Goal: Task Accomplishment & Management: Manage account settings

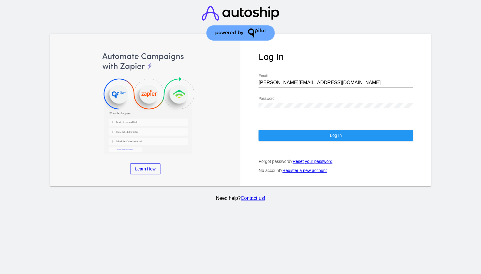
click at [328, 130] on button "Log In" at bounding box center [336, 135] width 154 height 11
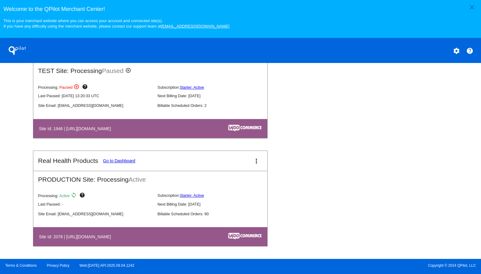
scroll to position [351, 0]
click at [114, 161] on link "Go to Dashboard" at bounding box center [119, 160] width 32 height 5
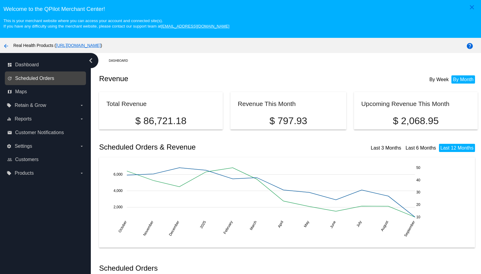
click at [40, 77] on span "Scheduled Orders" at bounding box center [34, 78] width 39 height 5
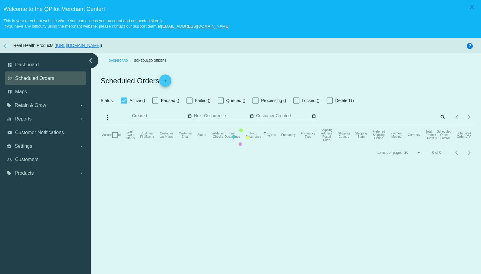
checkbox input "true"
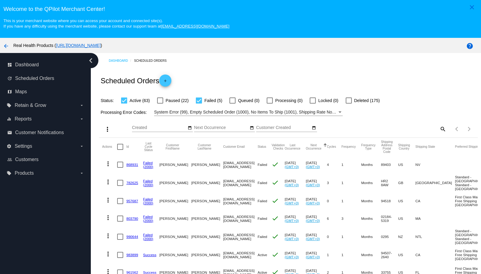
click at [443, 130] on mat-icon "search" at bounding box center [442, 128] width 7 height 9
click at [386, 127] on input "Search" at bounding box center [399, 127] width 94 height 5
paste input "Holland"
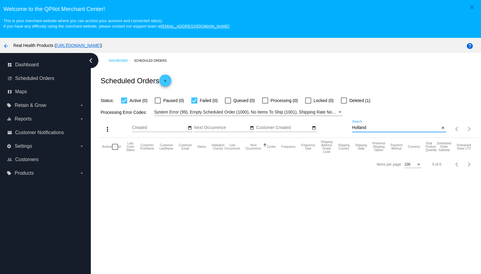
type input "Holland"
